Goal: Transaction & Acquisition: Subscribe to service/newsletter

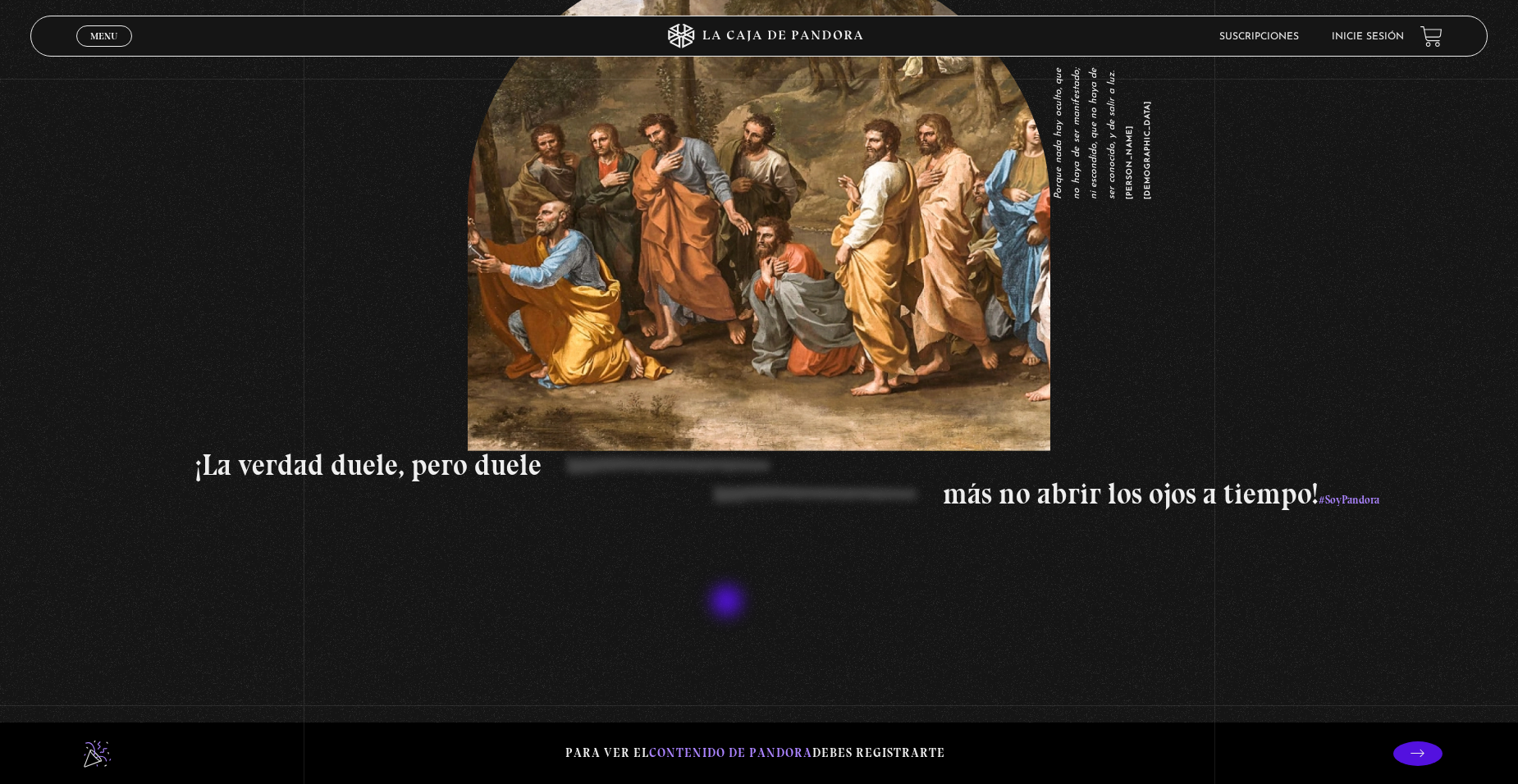
scroll to position [2954, 0]
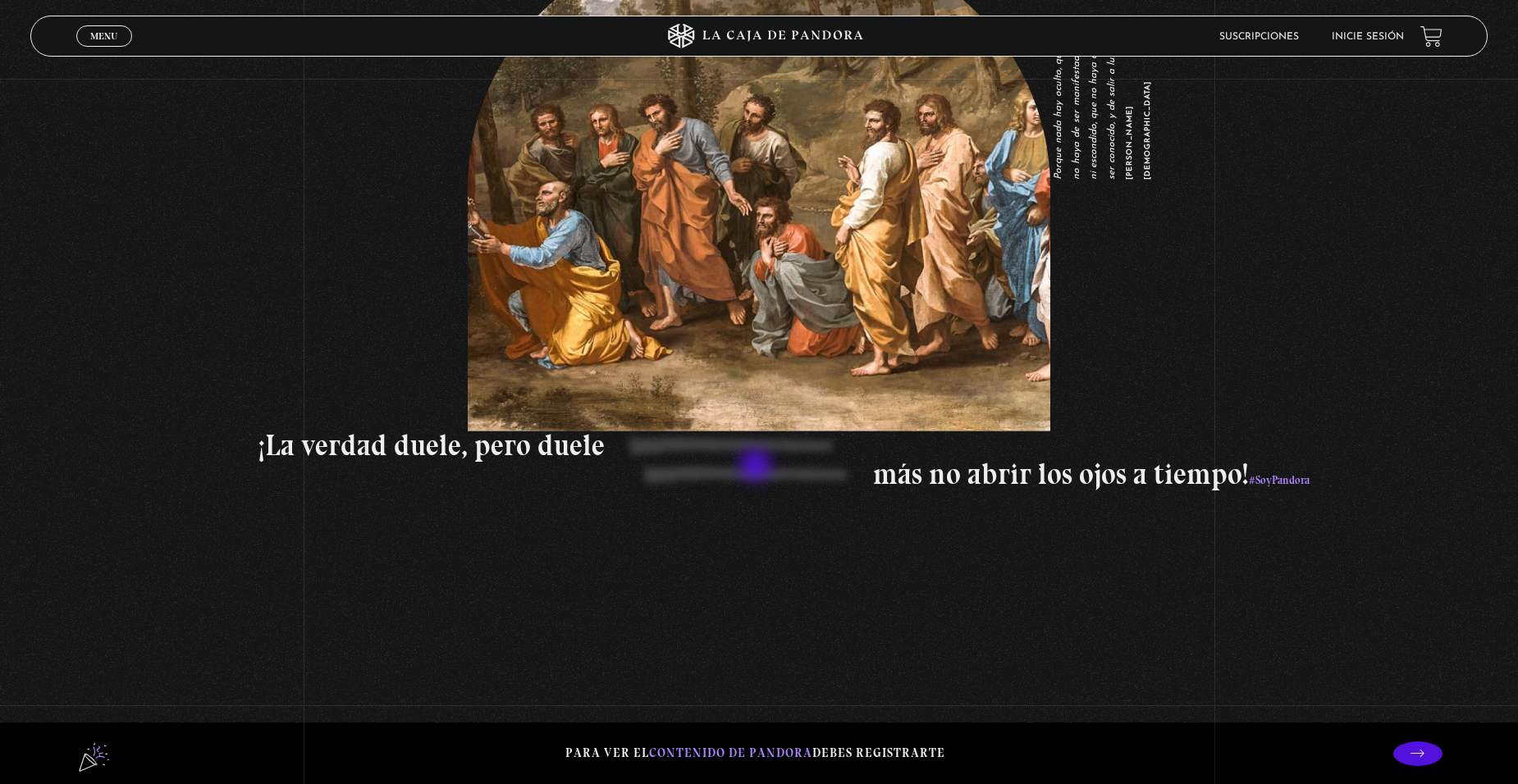
click at [757, 467] on p "más no abrir los ojos a tiempo! #SoyPandora" at bounding box center [581, 477] width 1458 height 34
click at [758, 455] on p "¡La verdad duele, pero duele" at bounding box center [967, 445] width 1416 height 29
click at [760, 473] on p "más no abrir los ojos a tiempo! #SoyPandora" at bounding box center [581, 477] width 1458 height 34
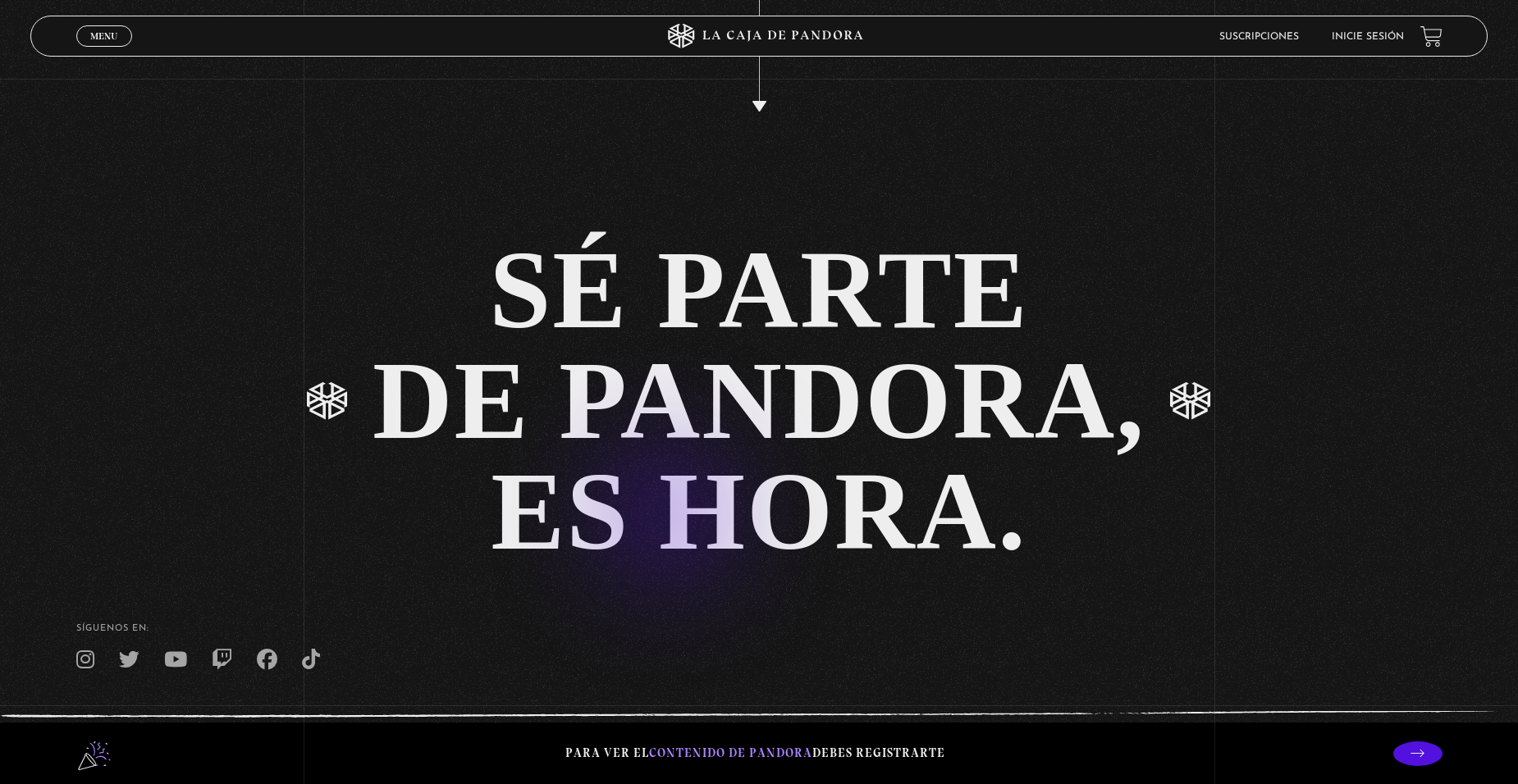
scroll to position [4095, 0]
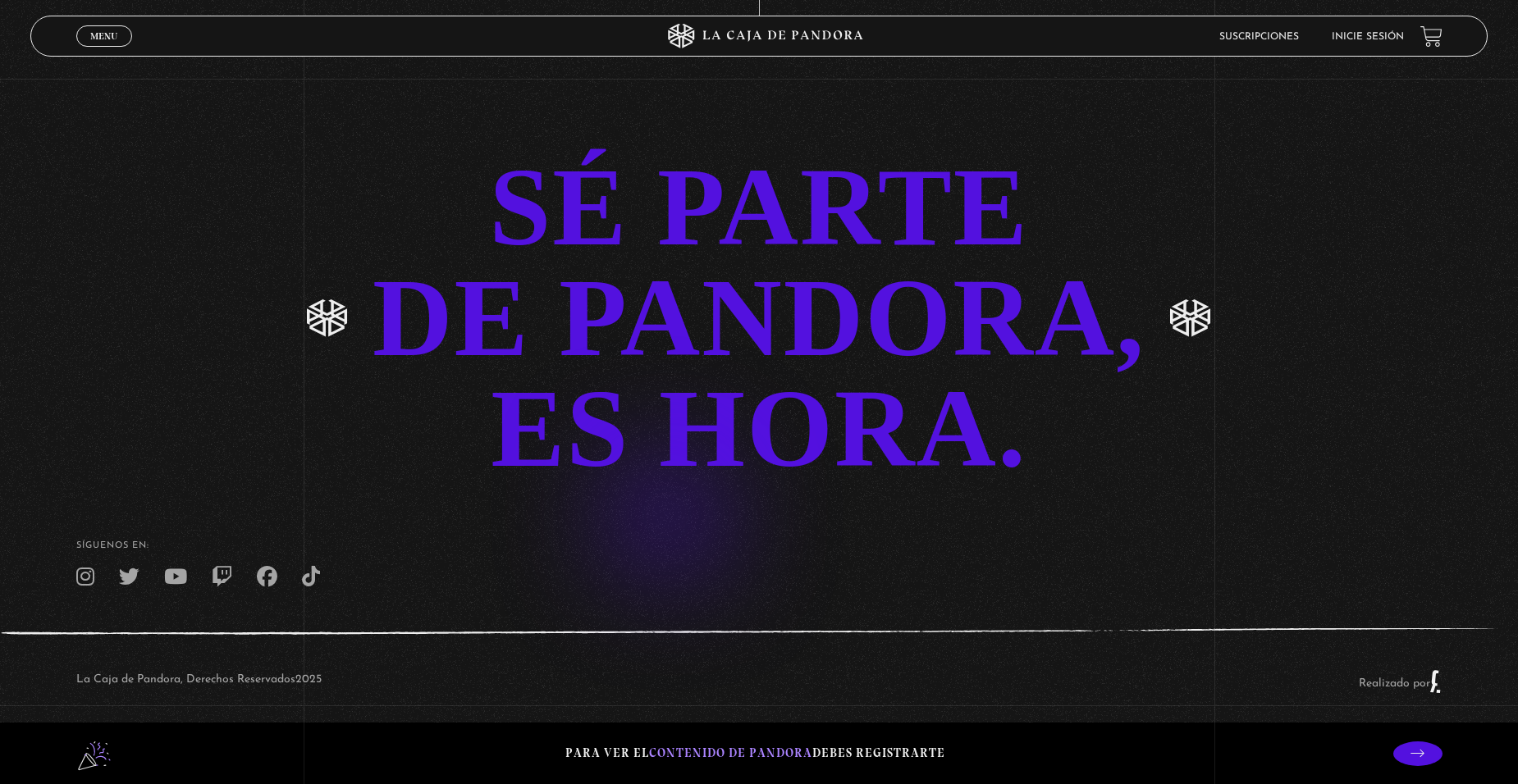
click at [640, 484] on div "SÉ PARTE DE PANDORA, ES HORA." at bounding box center [758, 318] width 773 height 332
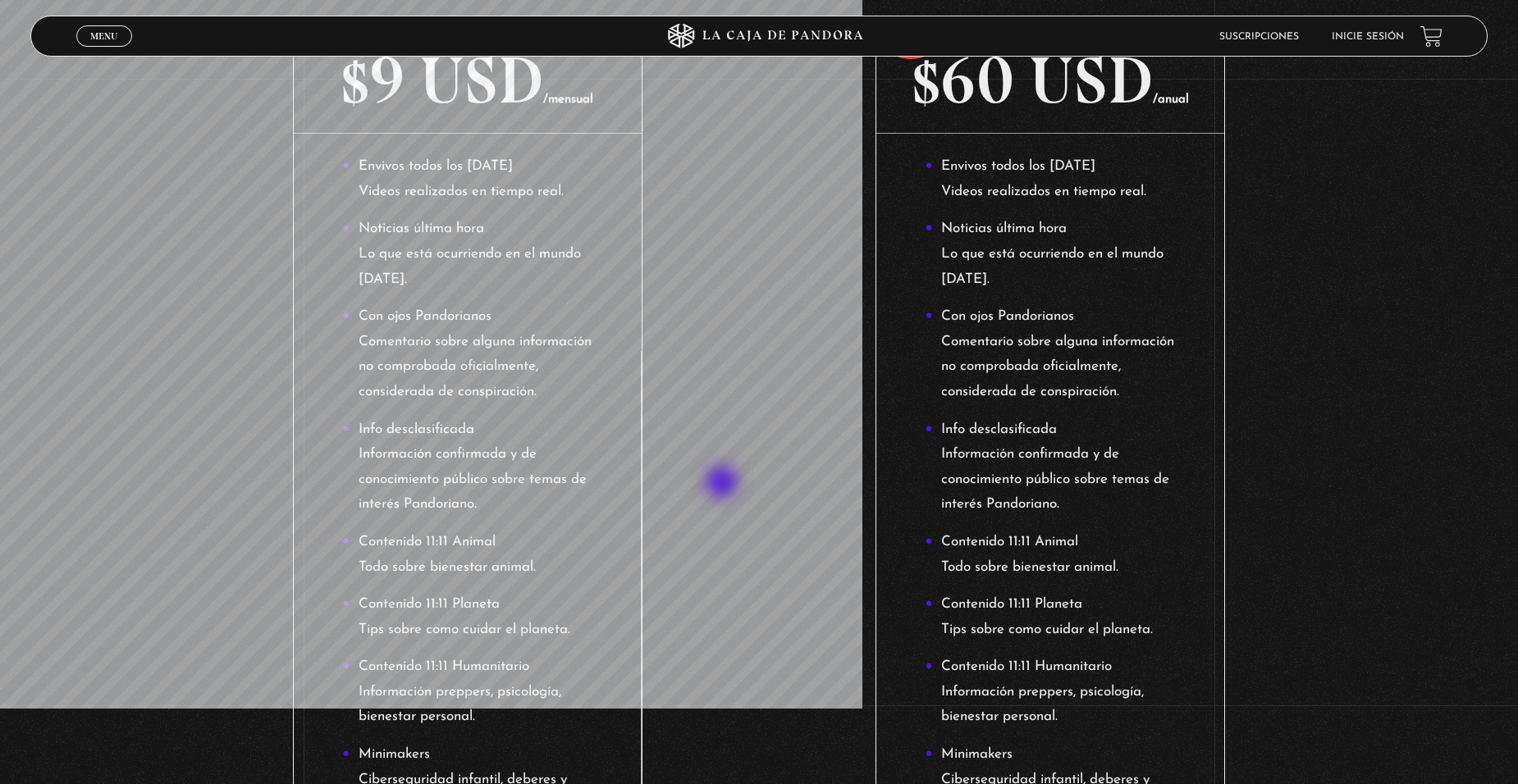
scroll to position [379, 0]
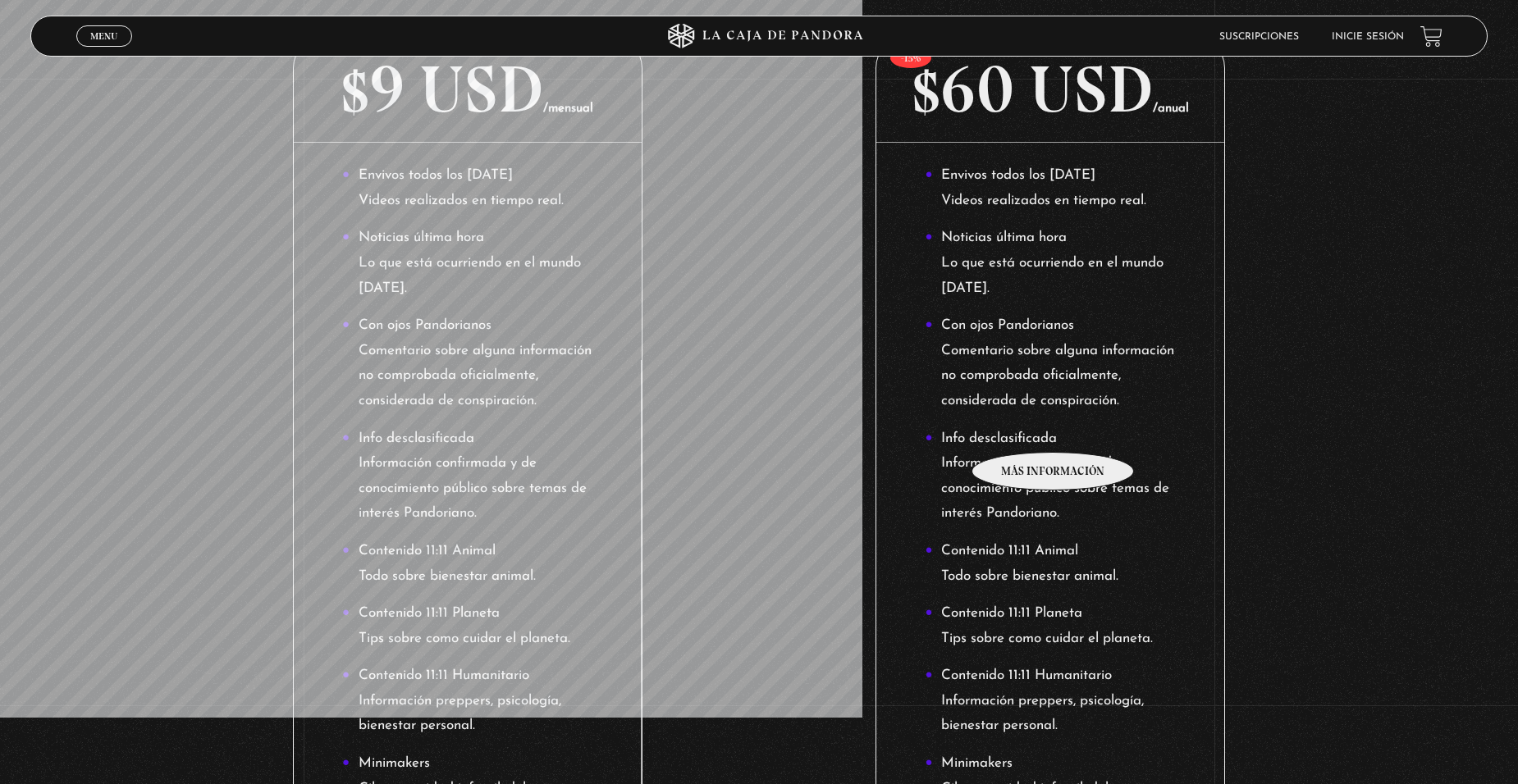
click at [1054, 414] on li "Con ojos Pandorianos Comentario sobre alguna información no comprobada oficialm…" at bounding box center [1050, 364] width 251 height 100
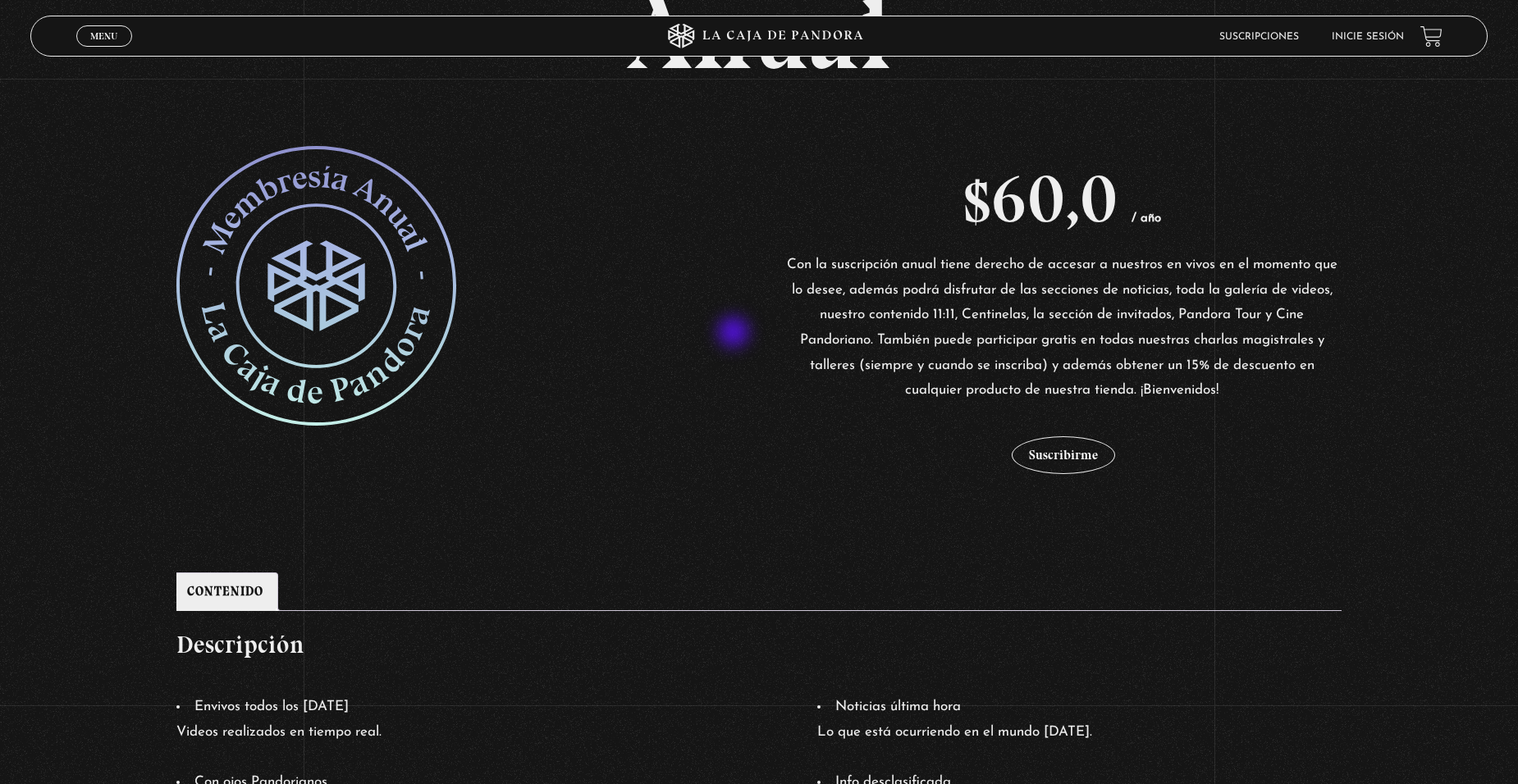
scroll to position [253, 0]
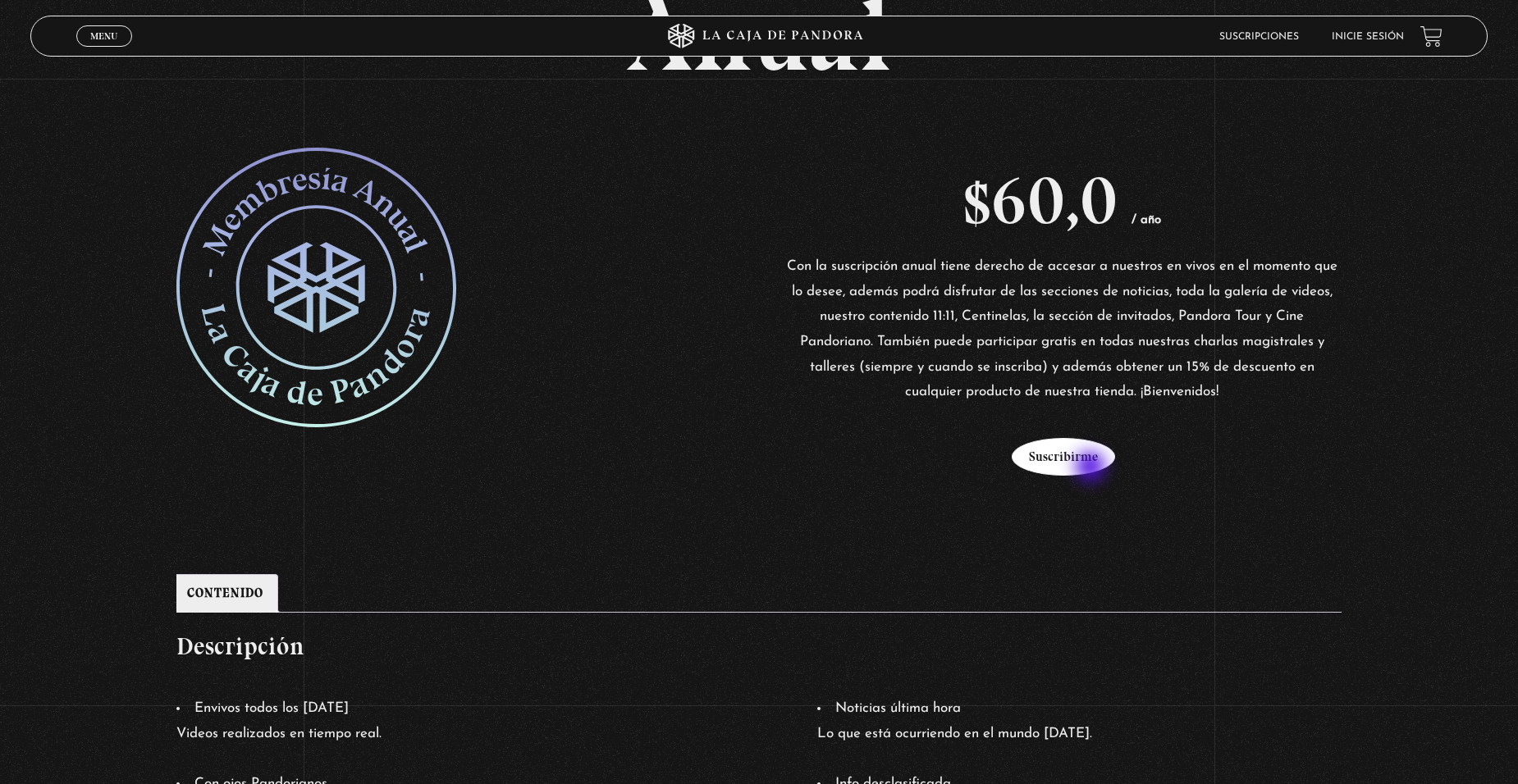
click at [1092, 469] on button "Suscribirme" at bounding box center [1062, 456] width 103 height 38
